Goal: Information Seeking & Learning: Find specific page/section

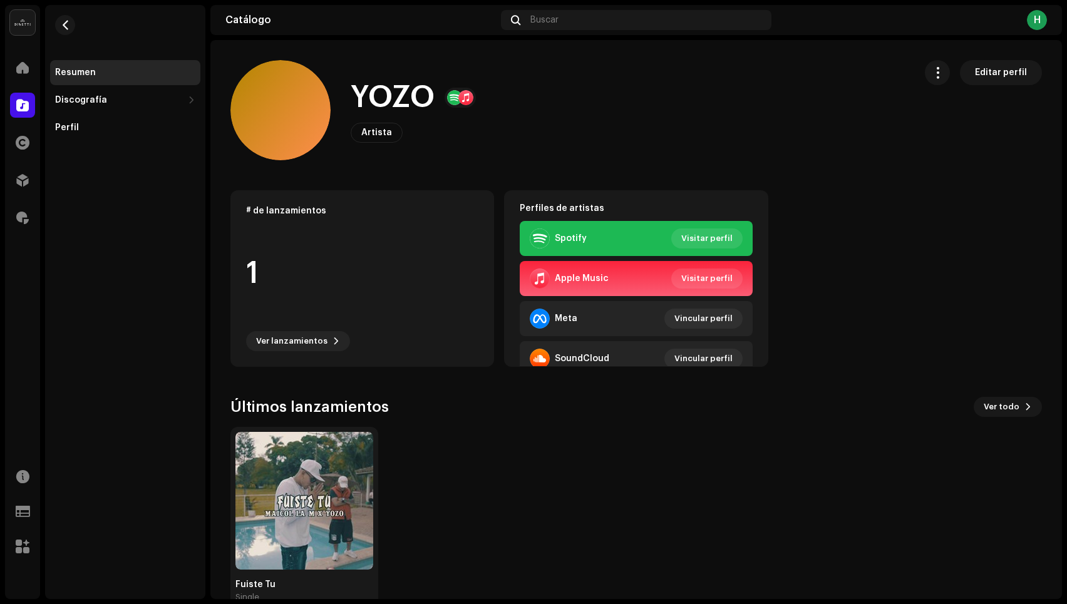
scroll to position [28, 0]
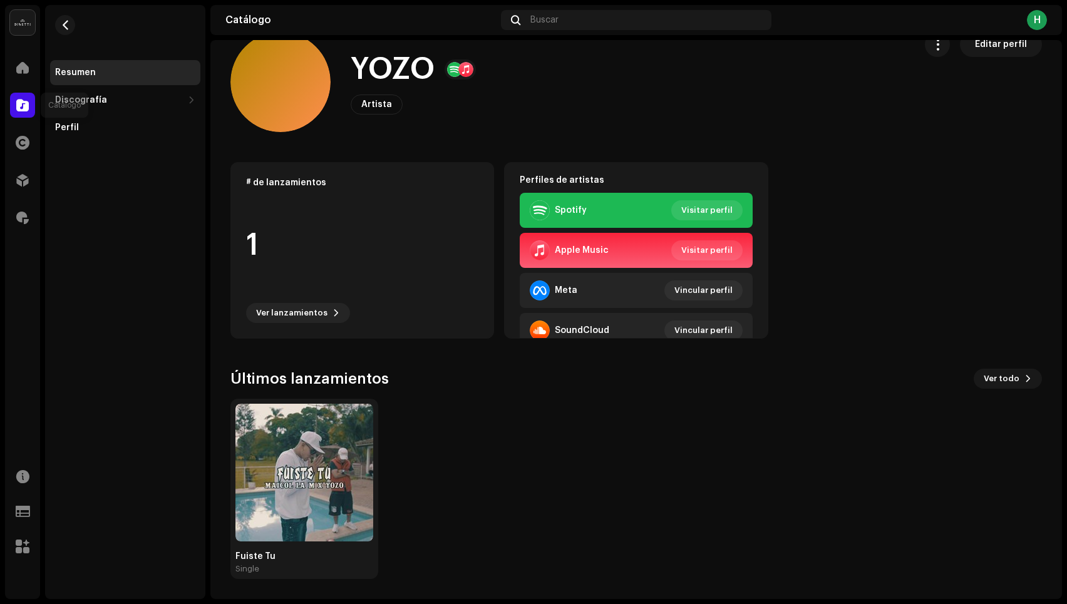
click at [22, 110] on span at bounding box center [22, 105] width 13 height 10
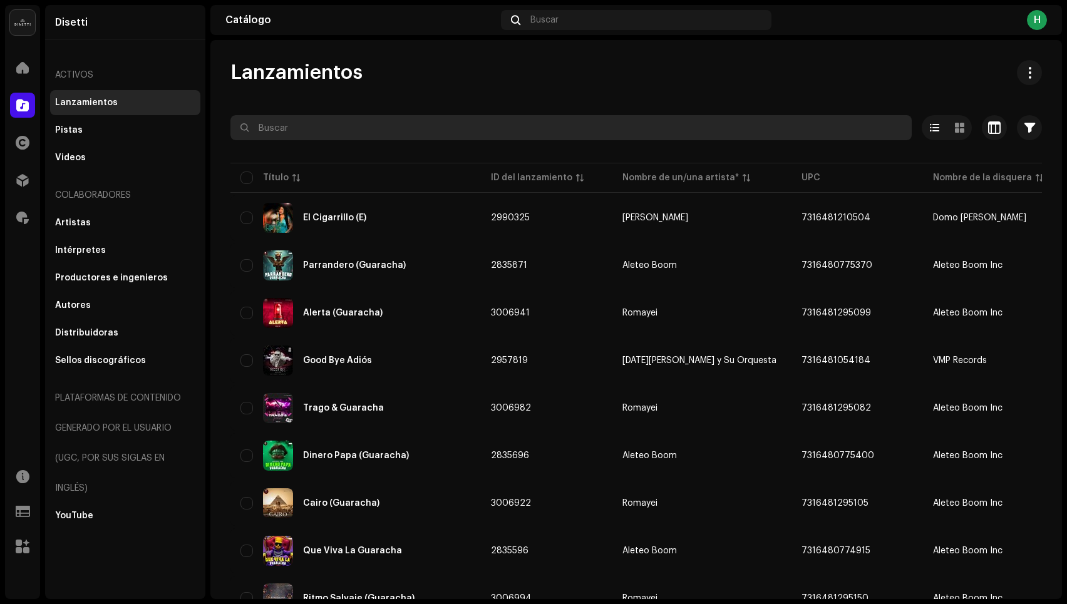
click at [336, 131] on input "text" at bounding box center [570, 127] width 681 height 25
type input "gozame"
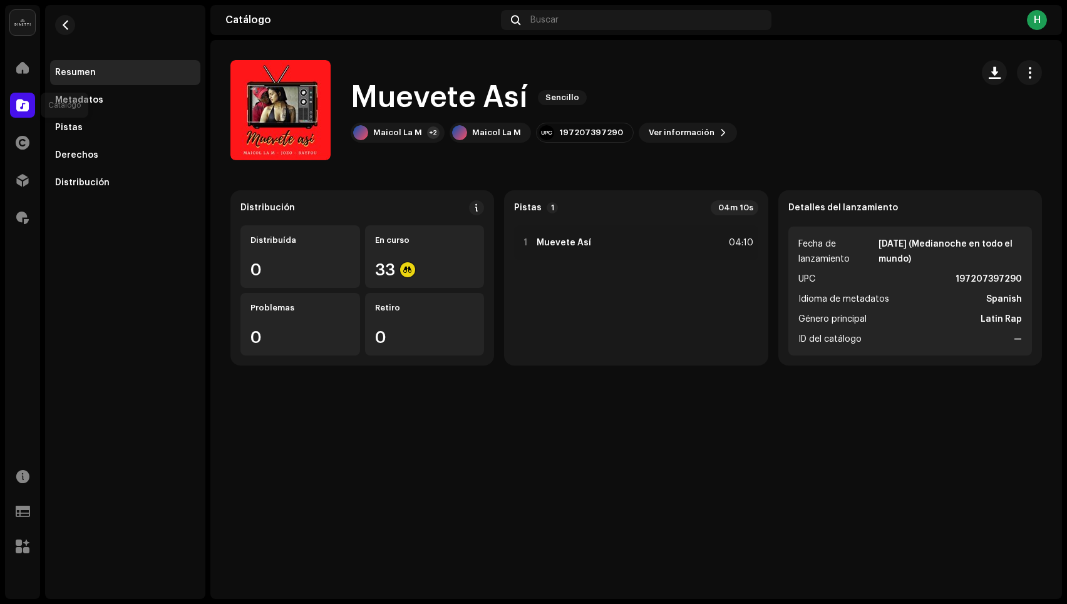
click at [20, 96] on div at bounding box center [22, 105] width 25 height 25
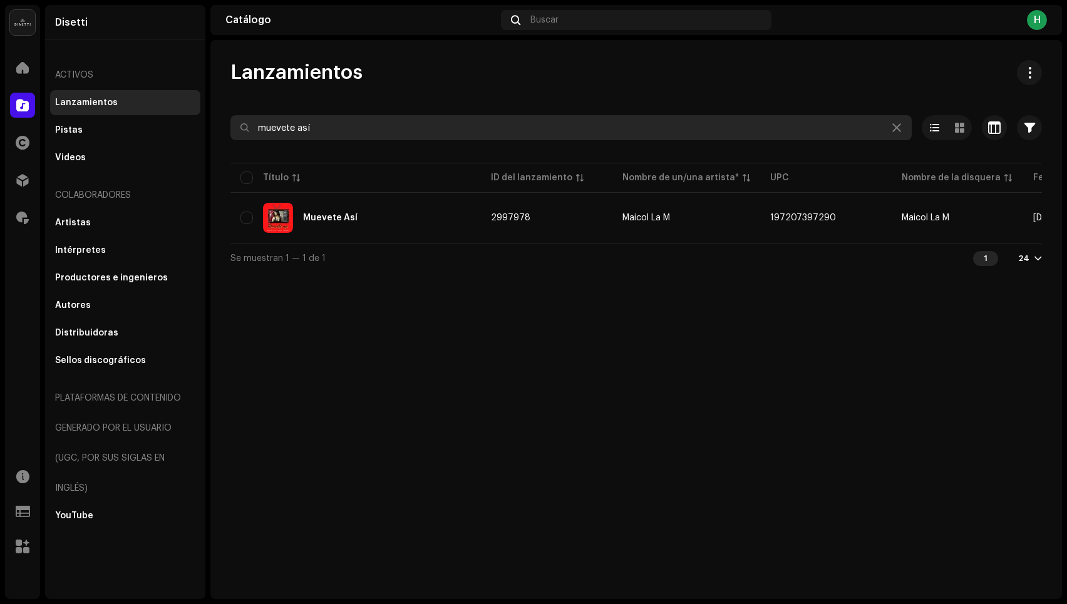
click at [339, 131] on input "muevete así" at bounding box center [570, 127] width 681 height 25
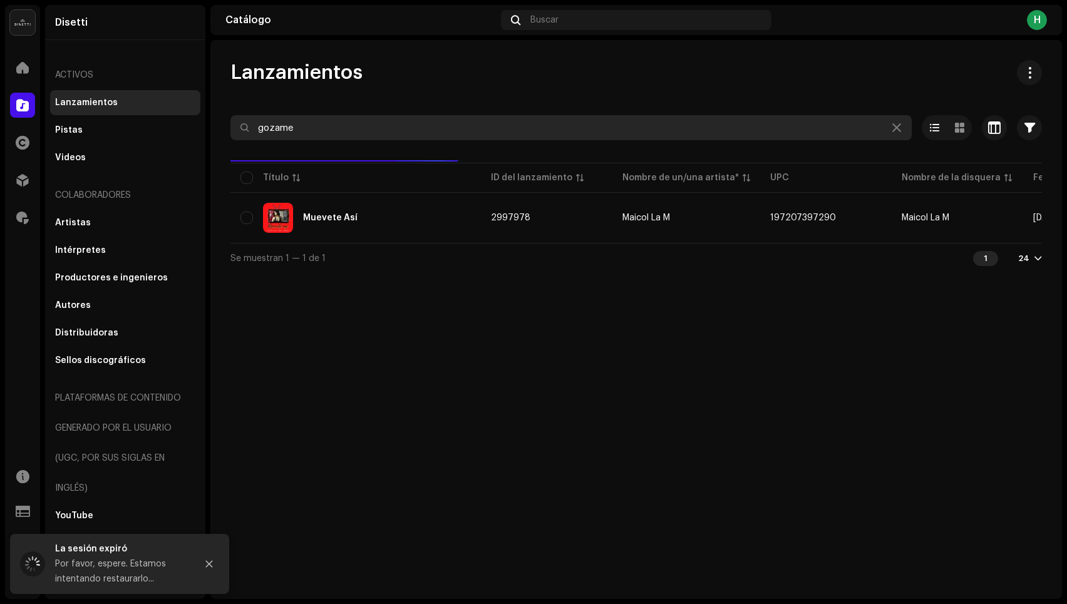
type input "gozame"
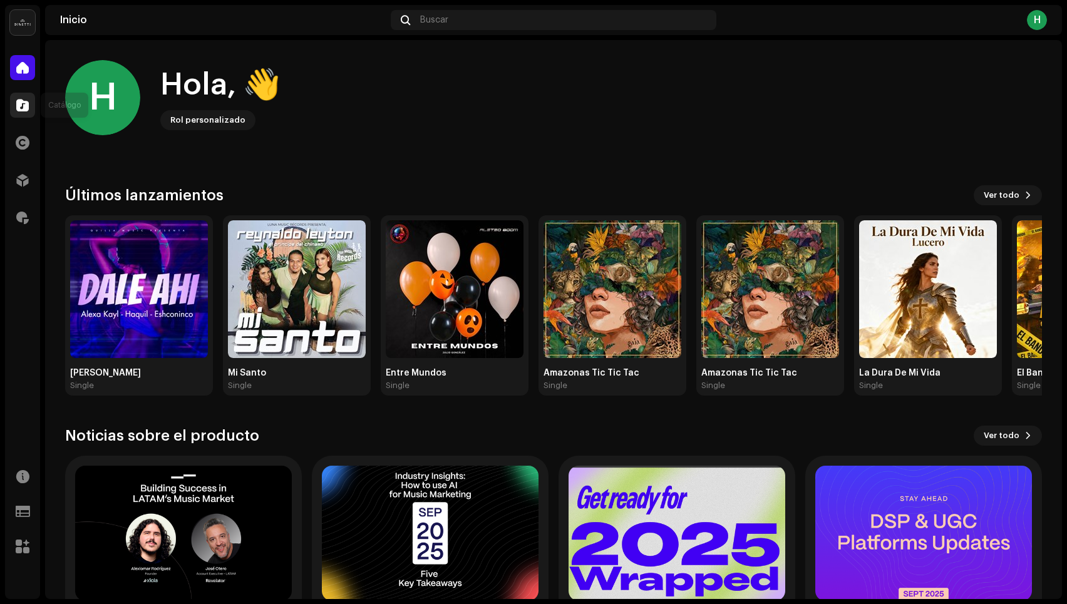
click at [17, 107] on span at bounding box center [22, 105] width 13 height 10
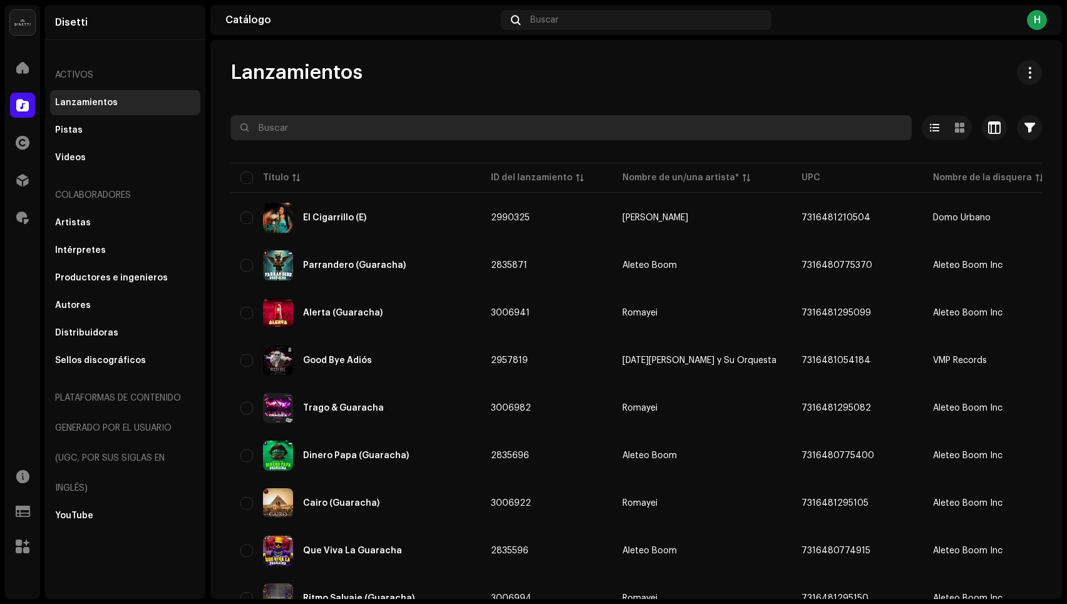
click at [342, 121] on input "text" at bounding box center [570, 127] width 681 height 25
paste input "[URL][DOMAIN_NAME]"
type input "[URL][DOMAIN_NAME]"
click at [341, 128] on input "[URL][DOMAIN_NAME]" at bounding box center [570, 127] width 681 height 25
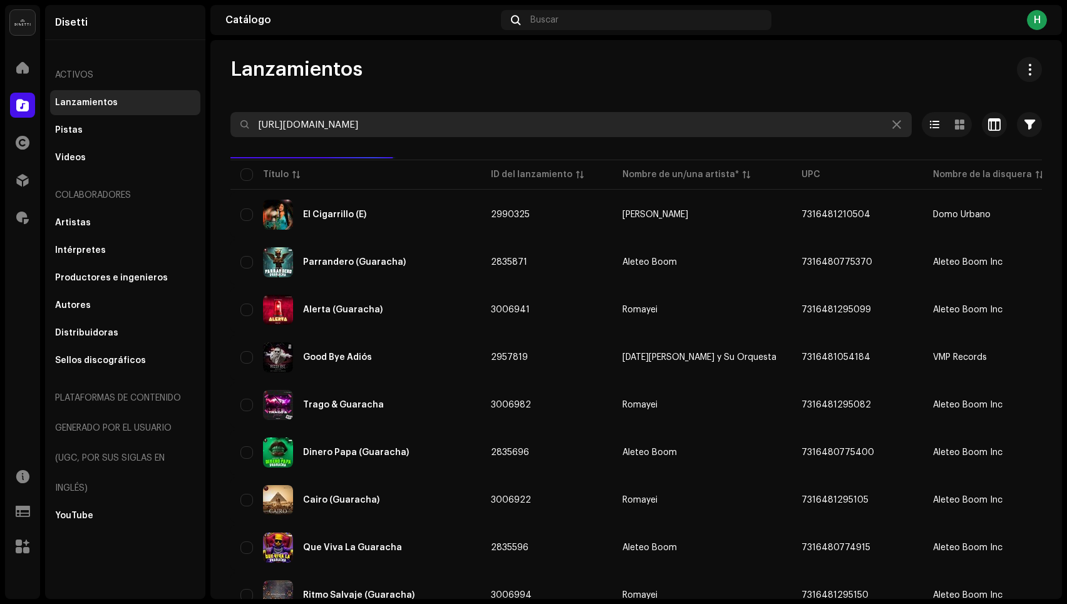
click at [341, 128] on input "[URL][DOMAIN_NAME]" at bounding box center [570, 124] width 681 height 25
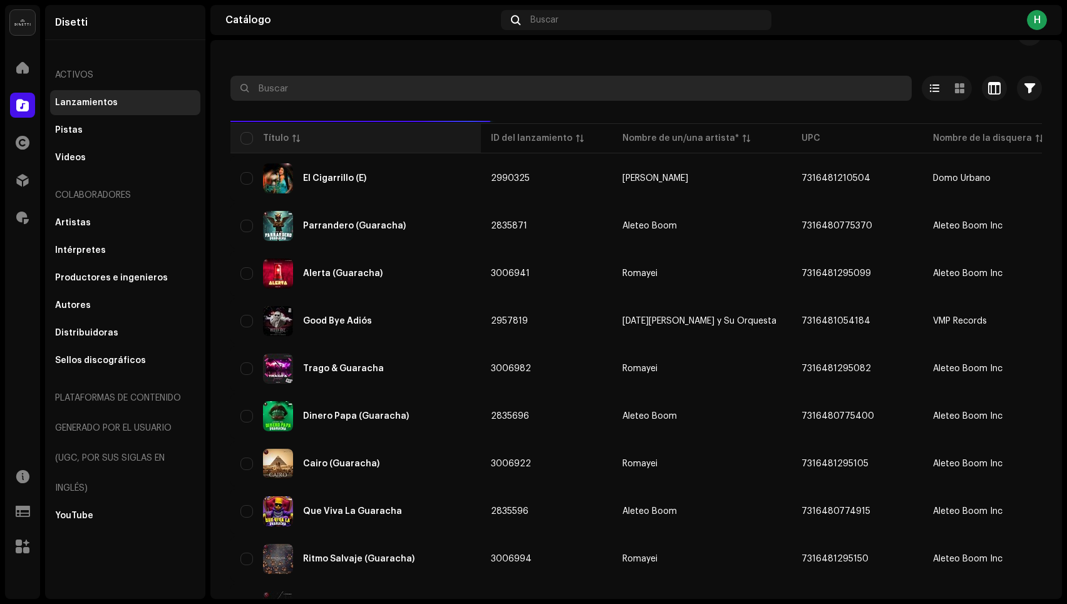
scroll to position [47, 0]
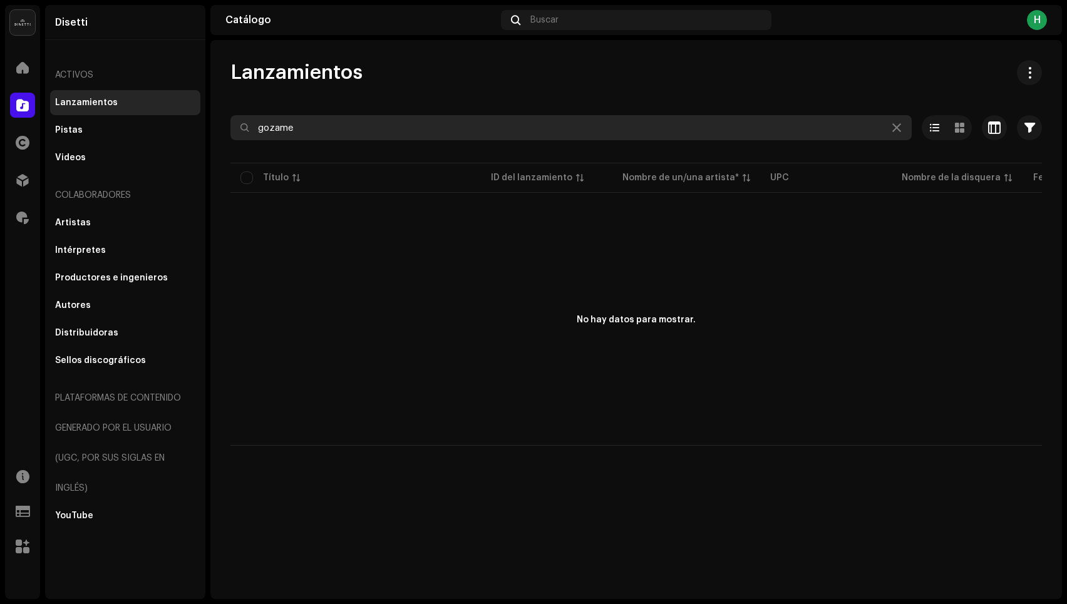
click at [268, 127] on input "gozame" at bounding box center [570, 127] width 681 height 25
drag, startPoint x: 331, startPoint y: 146, endPoint x: 322, endPoint y: 137, distance: 12.8
click at [324, 141] on div at bounding box center [635, 150] width 811 height 20
click at [322, 131] on input "gzameó" at bounding box center [570, 127] width 681 height 25
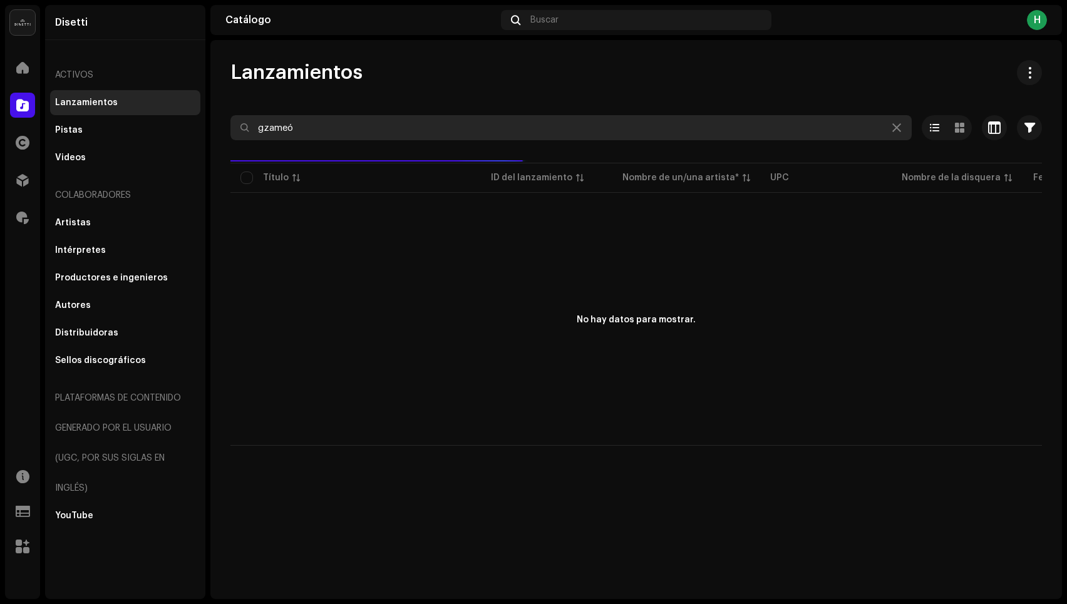
click at [322, 131] on input "gzameó" at bounding box center [570, 127] width 681 height 25
drag, startPoint x: 287, startPoint y: 125, endPoint x: 366, endPoint y: 130, distance: 79.1
click at [366, 130] on input "[PERSON_NAME]" at bounding box center [570, 127] width 681 height 25
type input "nenyx"
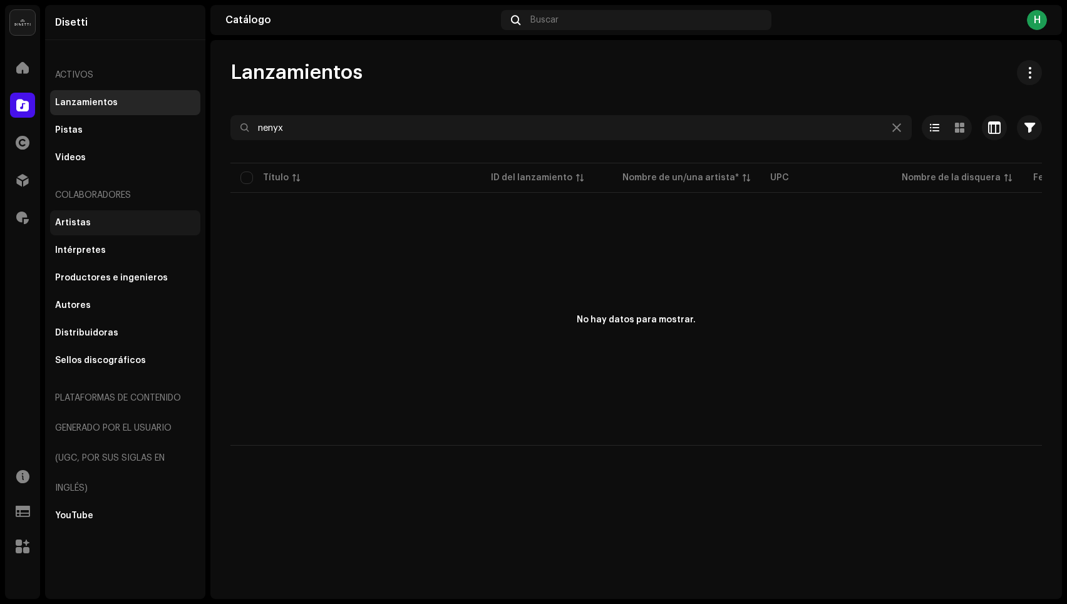
click at [75, 214] on div "Artistas" at bounding box center [125, 222] width 150 height 25
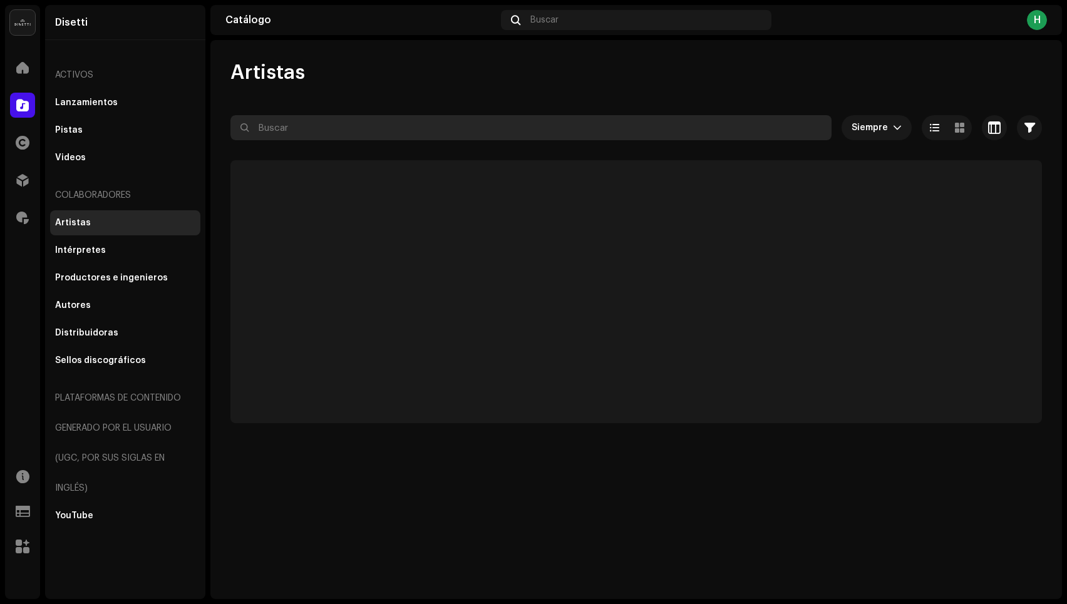
click at [322, 137] on input "text" at bounding box center [530, 127] width 601 height 25
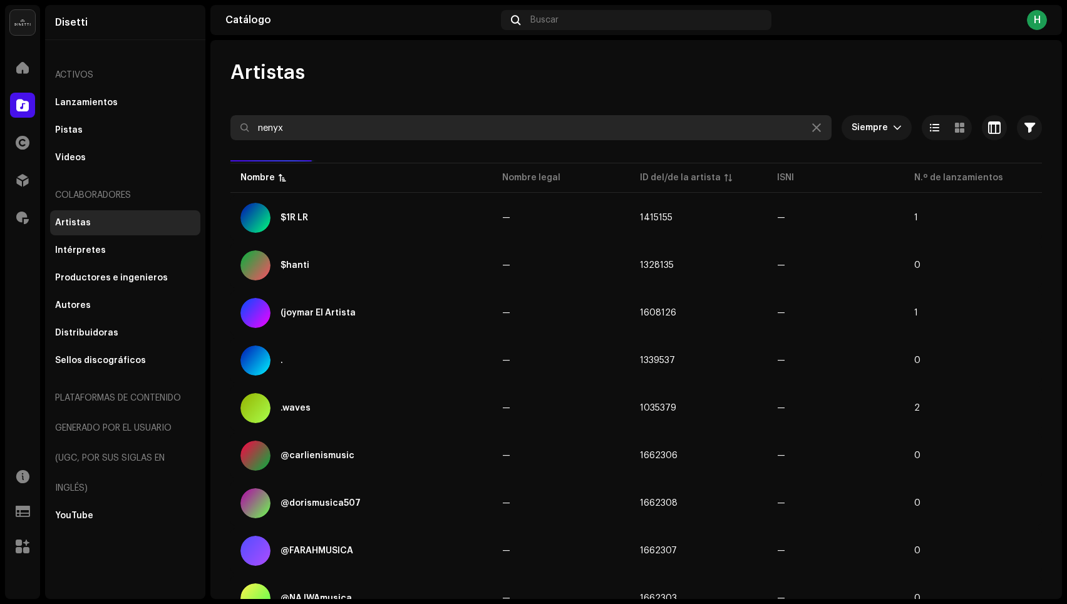
type input "nenyx"
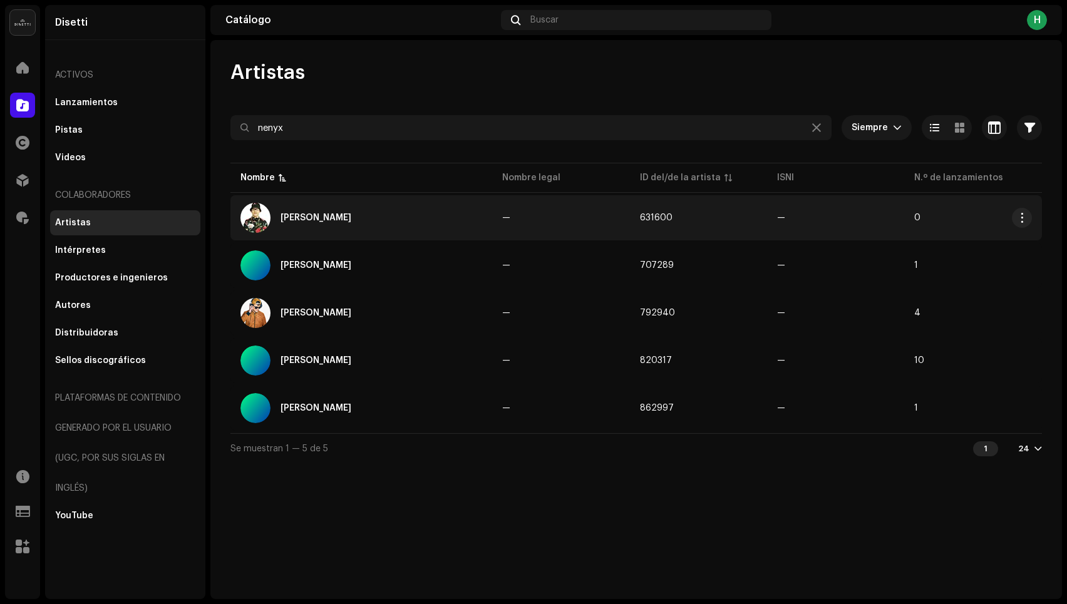
click at [378, 223] on div "[PERSON_NAME]" at bounding box center [361, 218] width 242 height 30
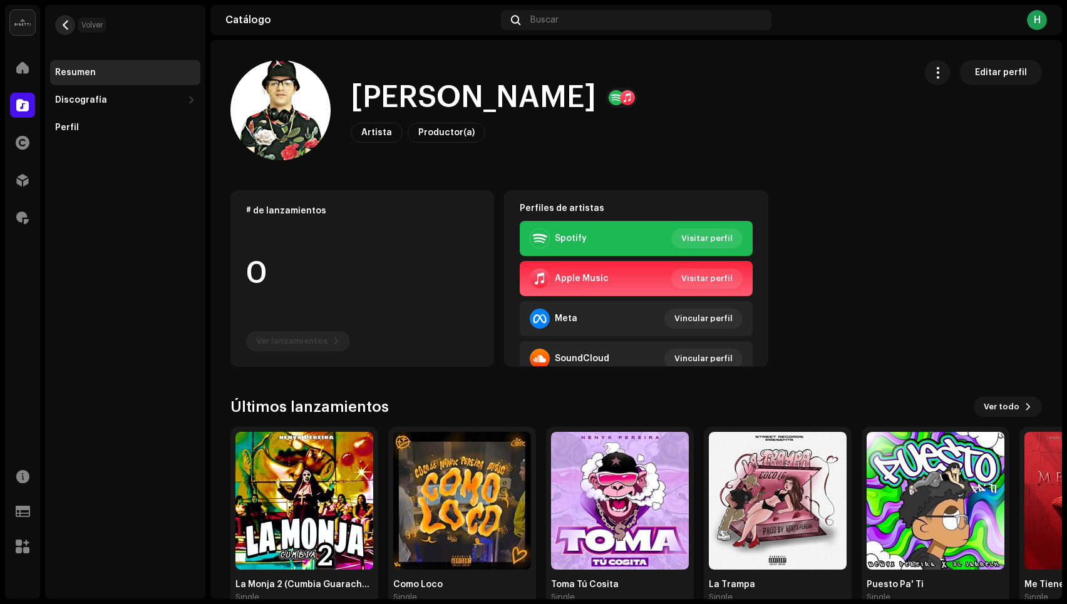
click at [59, 19] on button "button" at bounding box center [65, 25] width 20 height 20
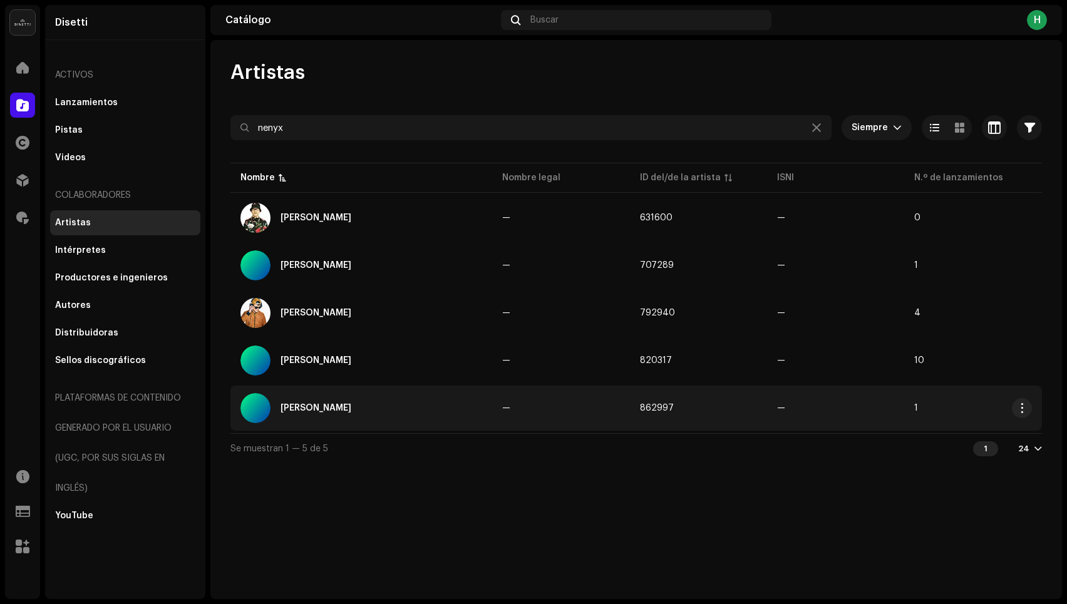
click at [361, 409] on div "[PERSON_NAME]" at bounding box center [361, 408] width 242 height 30
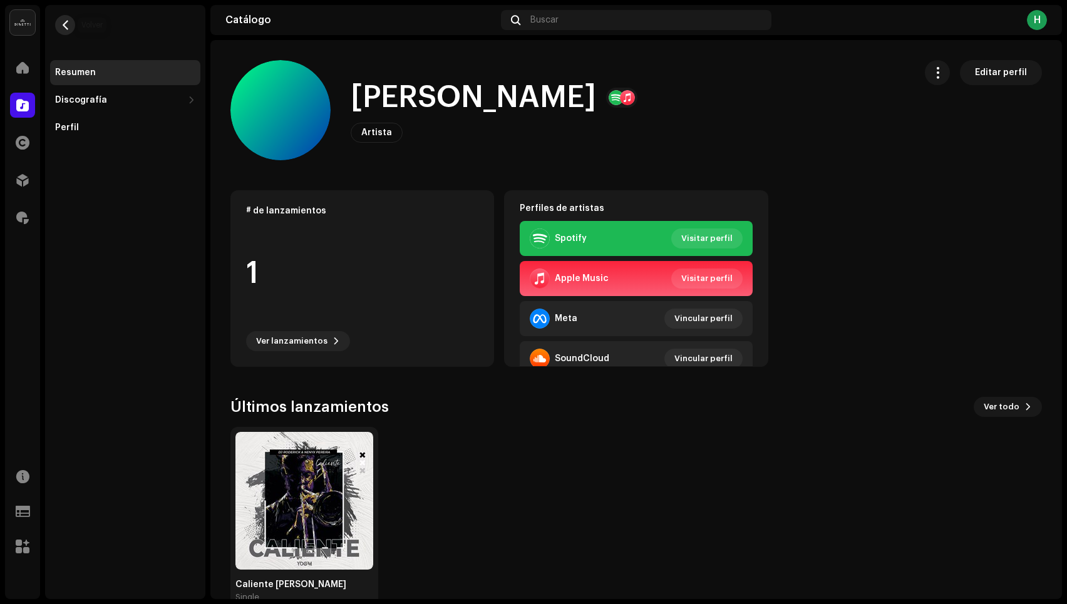
click at [66, 26] on span "button" at bounding box center [65, 25] width 9 height 10
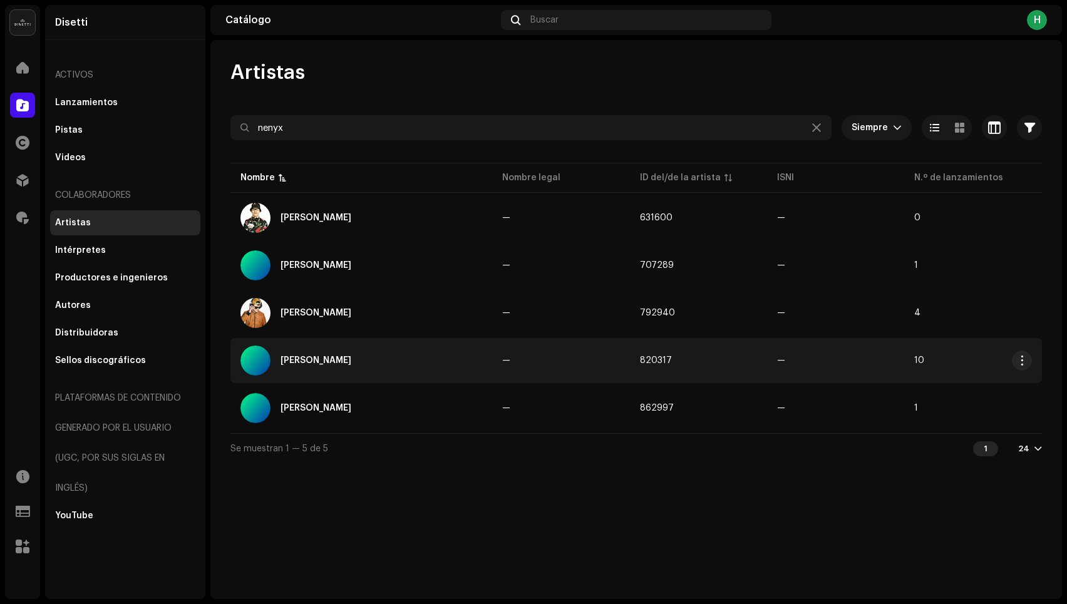
click at [316, 364] on div "[PERSON_NAME]" at bounding box center [316, 360] width 71 height 9
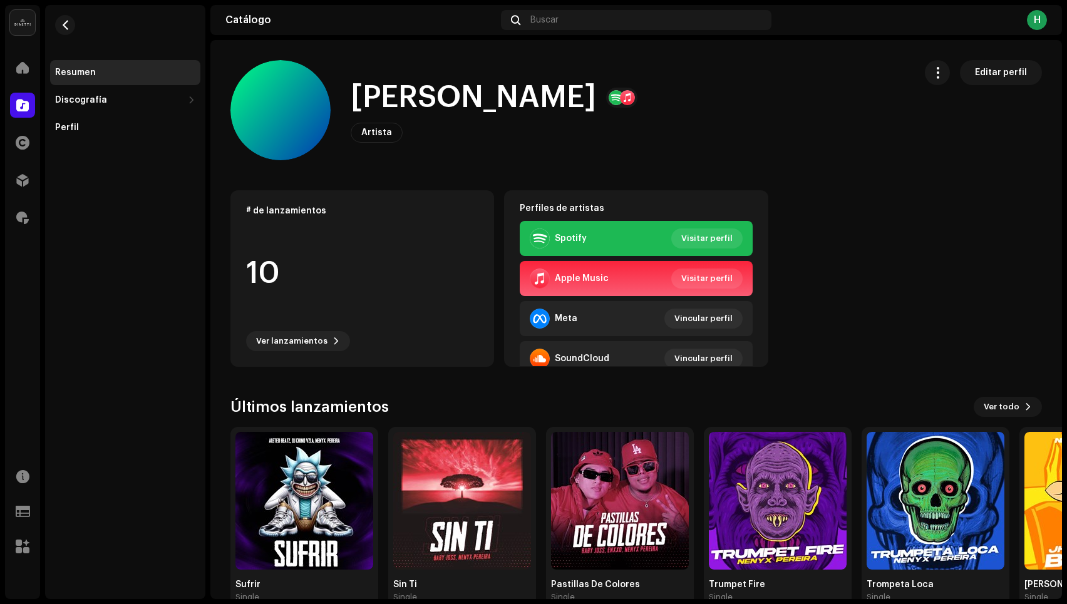
click at [864, 323] on div "# de lanzamientos 10 Ver lanzamientos Perfiles de artistas Spotify Visitar perf…" at bounding box center [635, 278] width 811 height 177
click at [57, 32] on re-m-nav-back at bounding box center [65, 32] width 30 height 55
click at [63, 24] on span "button" at bounding box center [65, 25] width 9 height 10
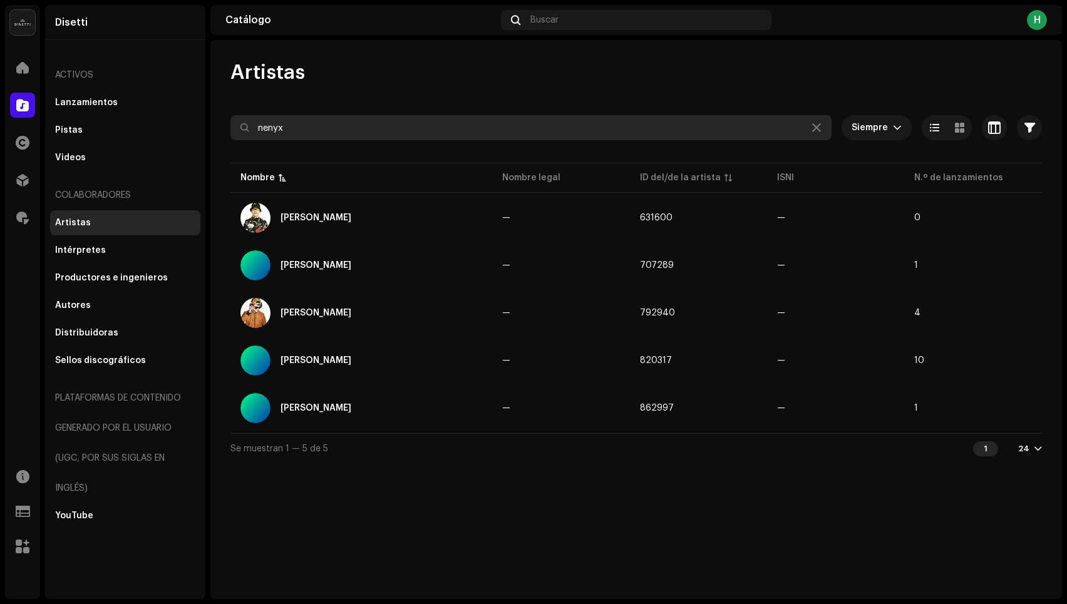
click at [282, 122] on input "nenyx" at bounding box center [530, 127] width 601 height 25
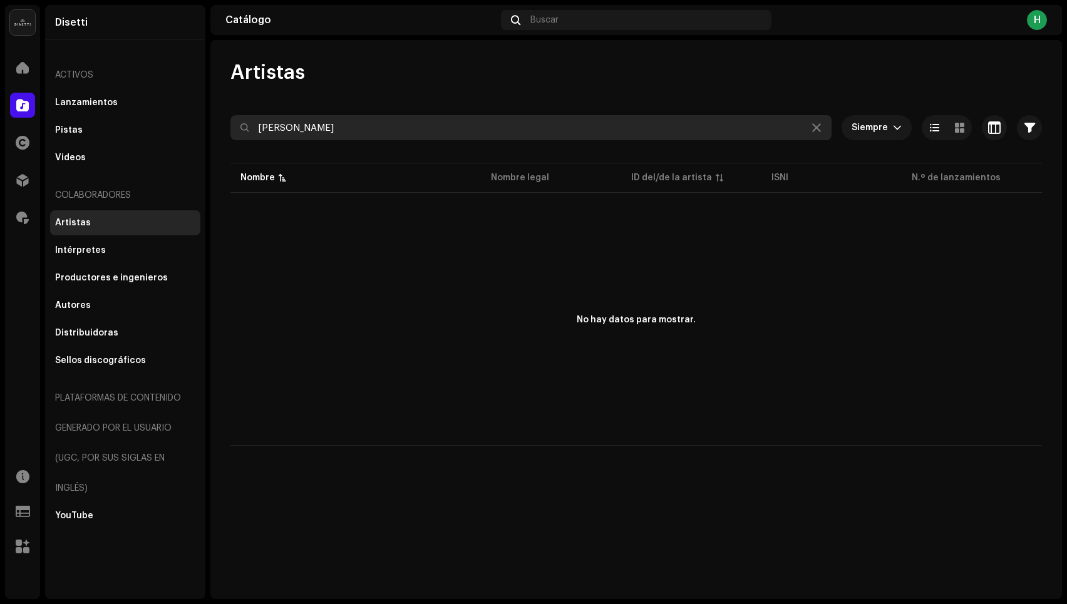
click at [389, 137] on input "[PERSON_NAME]" at bounding box center [530, 127] width 601 height 25
type input "gozame"
